Goal: Find specific page/section: Find specific page/section

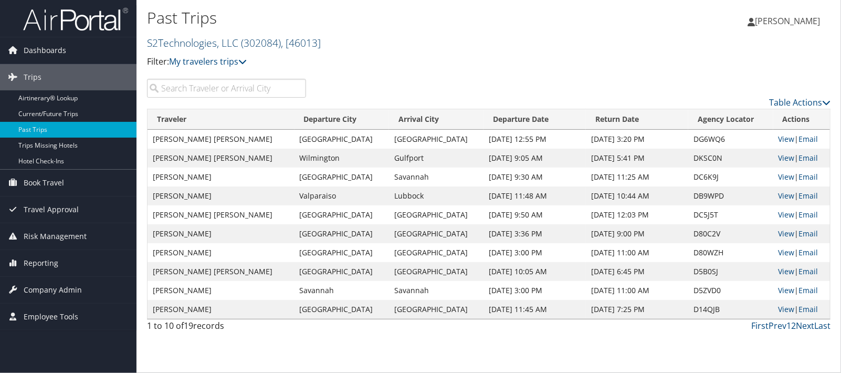
click at [160, 42] on link "S2Technologies, LLC ( 302084 ) , [ 46013 ]" at bounding box center [234, 43] width 174 height 14
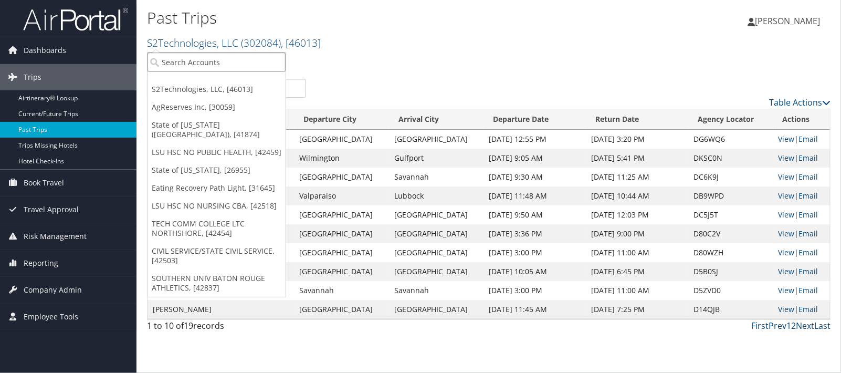
click at [162, 57] on input "search" at bounding box center [217, 62] width 138 height 19
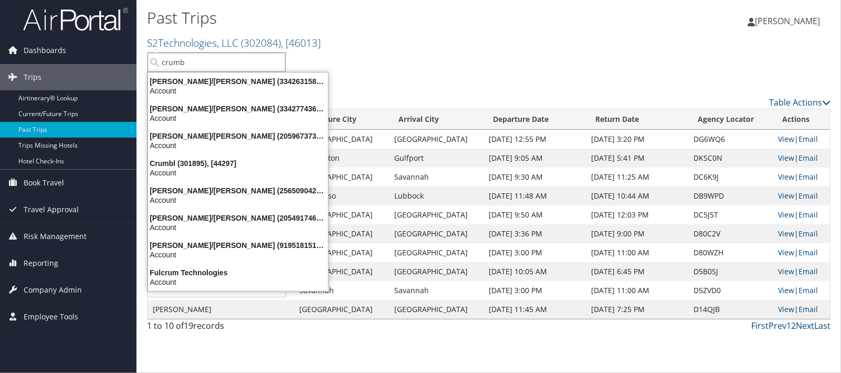
type input "crumbl"
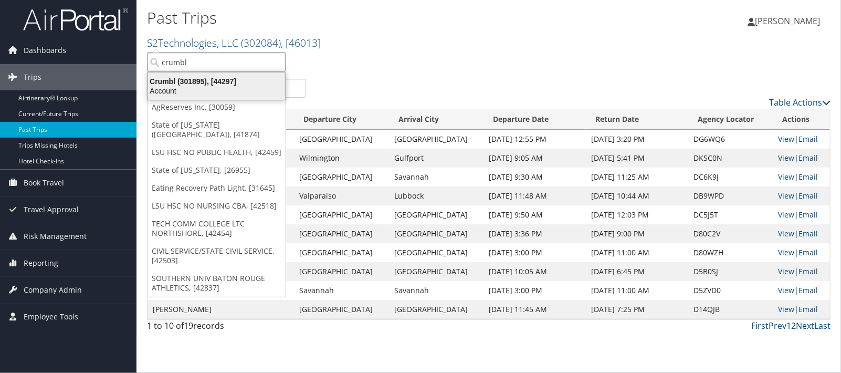
click at [173, 79] on div "Crumbl (301895), [44297]" at bounding box center [217, 81] width 150 height 9
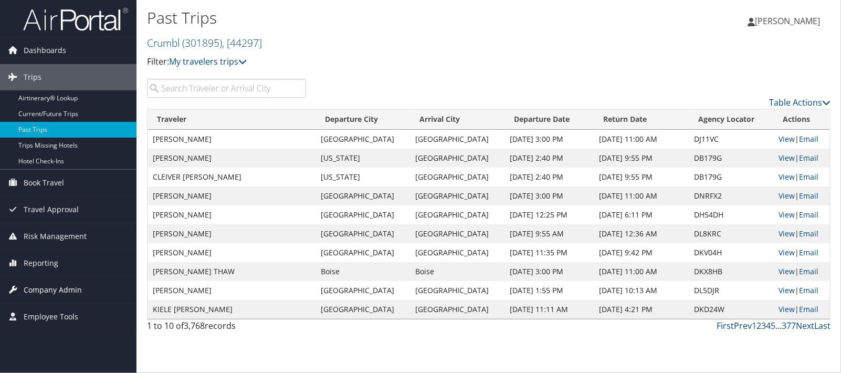
click at [37, 286] on span "Company Admin" at bounding box center [53, 290] width 58 height 26
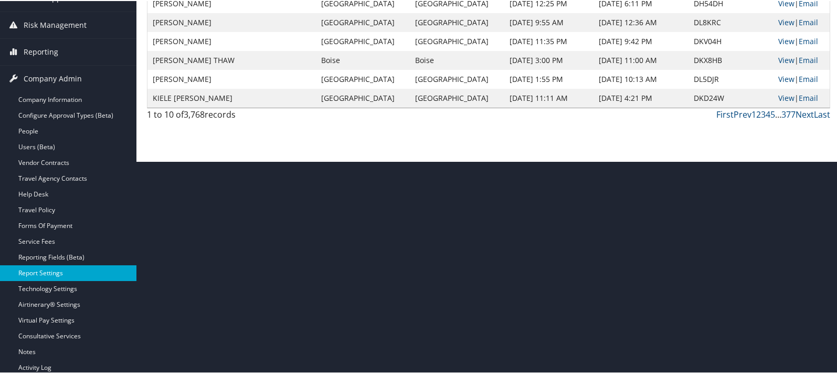
scroll to position [240, 0]
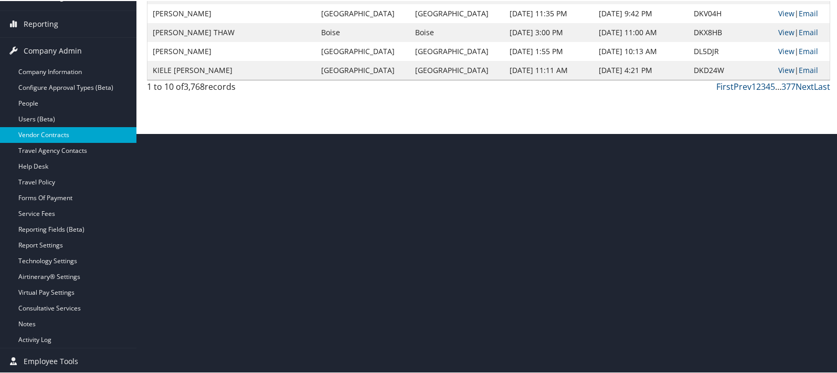
click at [42, 132] on link "Vendor Contracts" at bounding box center [68, 134] width 137 height 16
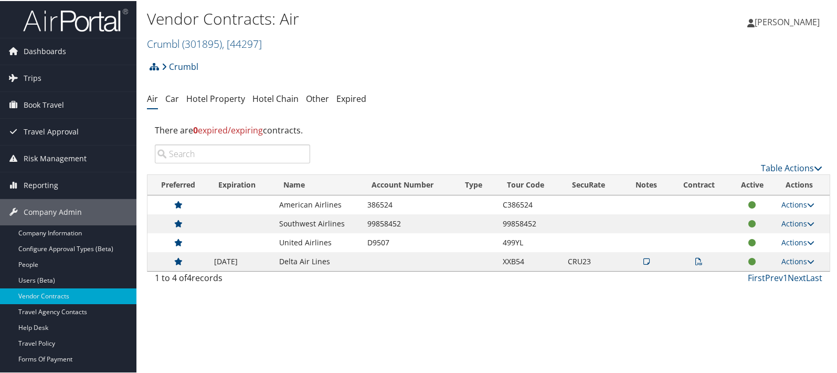
click at [696, 258] on icon at bounding box center [699, 260] width 7 height 7
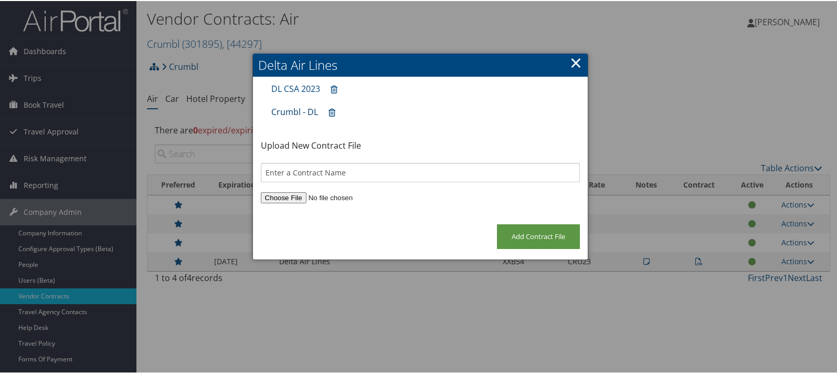
click at [278, 109] on link "Crumbl - DL" at bounding box center [294, 111] width 47 height 12
click at [288, 85] on link "DL CSA 2023" at bounding box center [295, 88] width 49 height 12
